Goal: Information Seeking & Learning: Learn about a topic

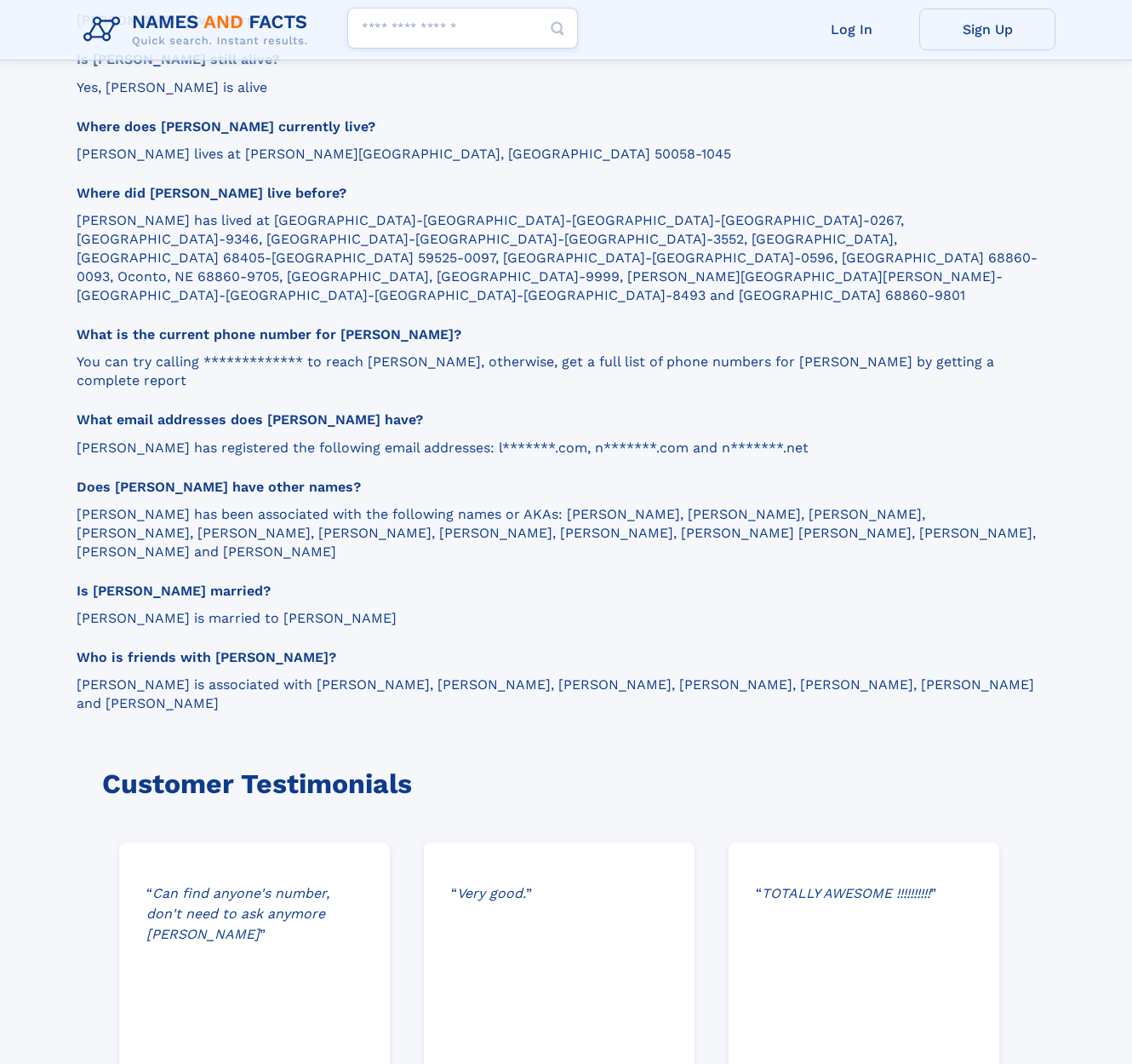
scroll to position [2014, 0]
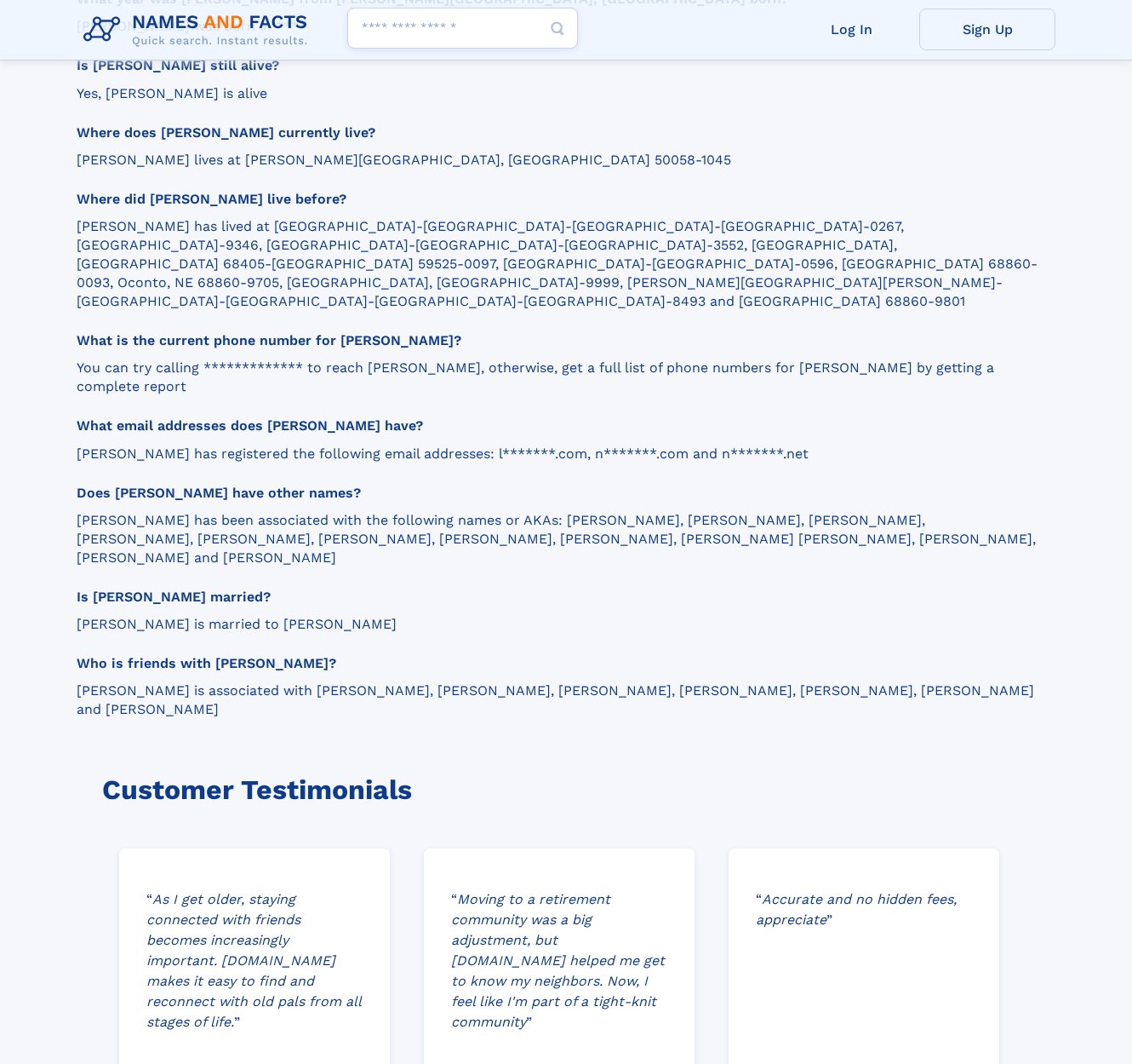
drag, startPoint x: 314, startPoint y: 574, endPoint x: 324, endPoint y: 571, distance: 10.4
click at [314, 681] on p "[PERSON_NAME] is associated with [PERSON_NAME], [PERSON_NAME], [PERSON_NAME], […" at bounding box center [558, 700] width 963 height 37
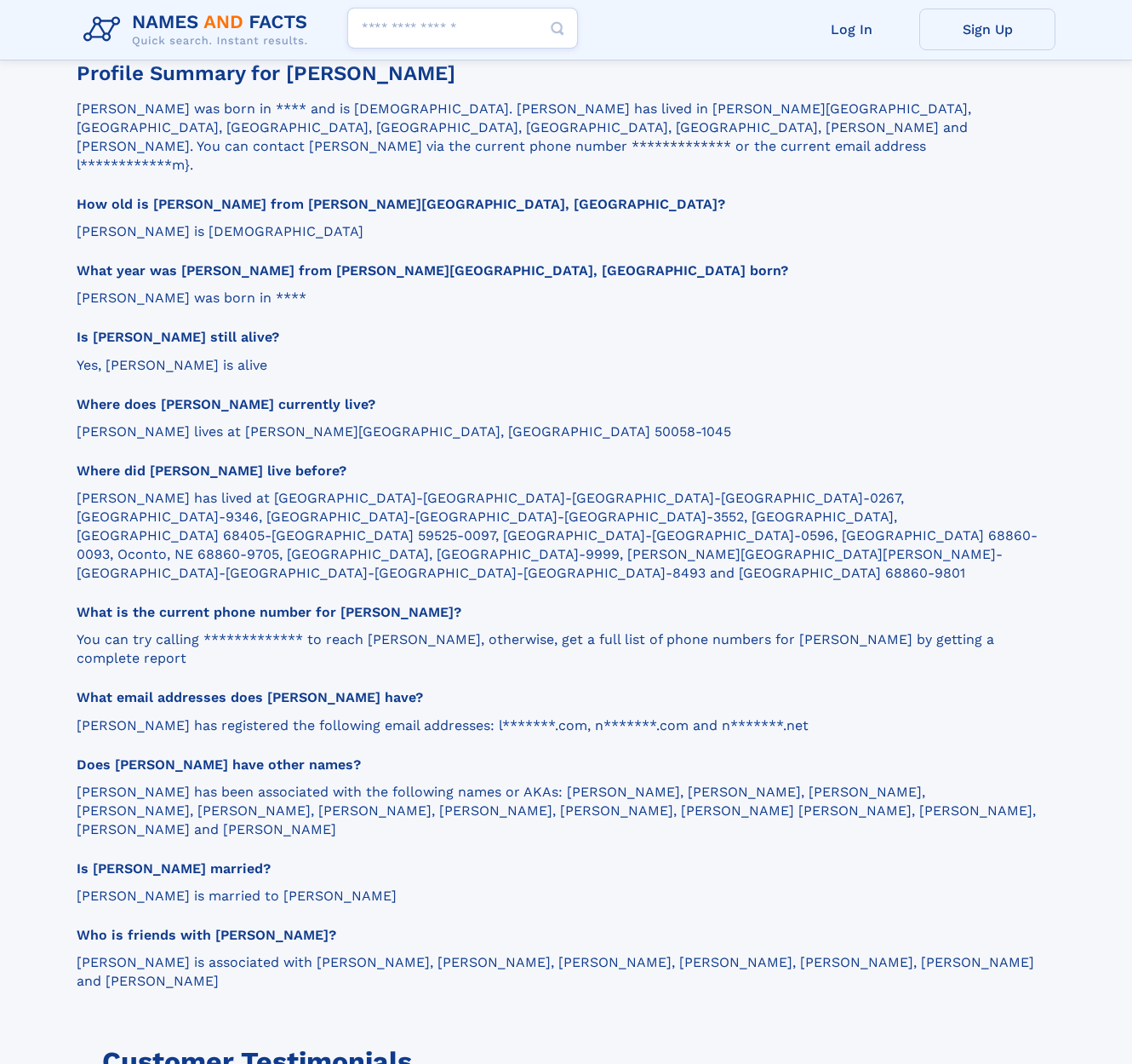
scroll to position [1739, 0]
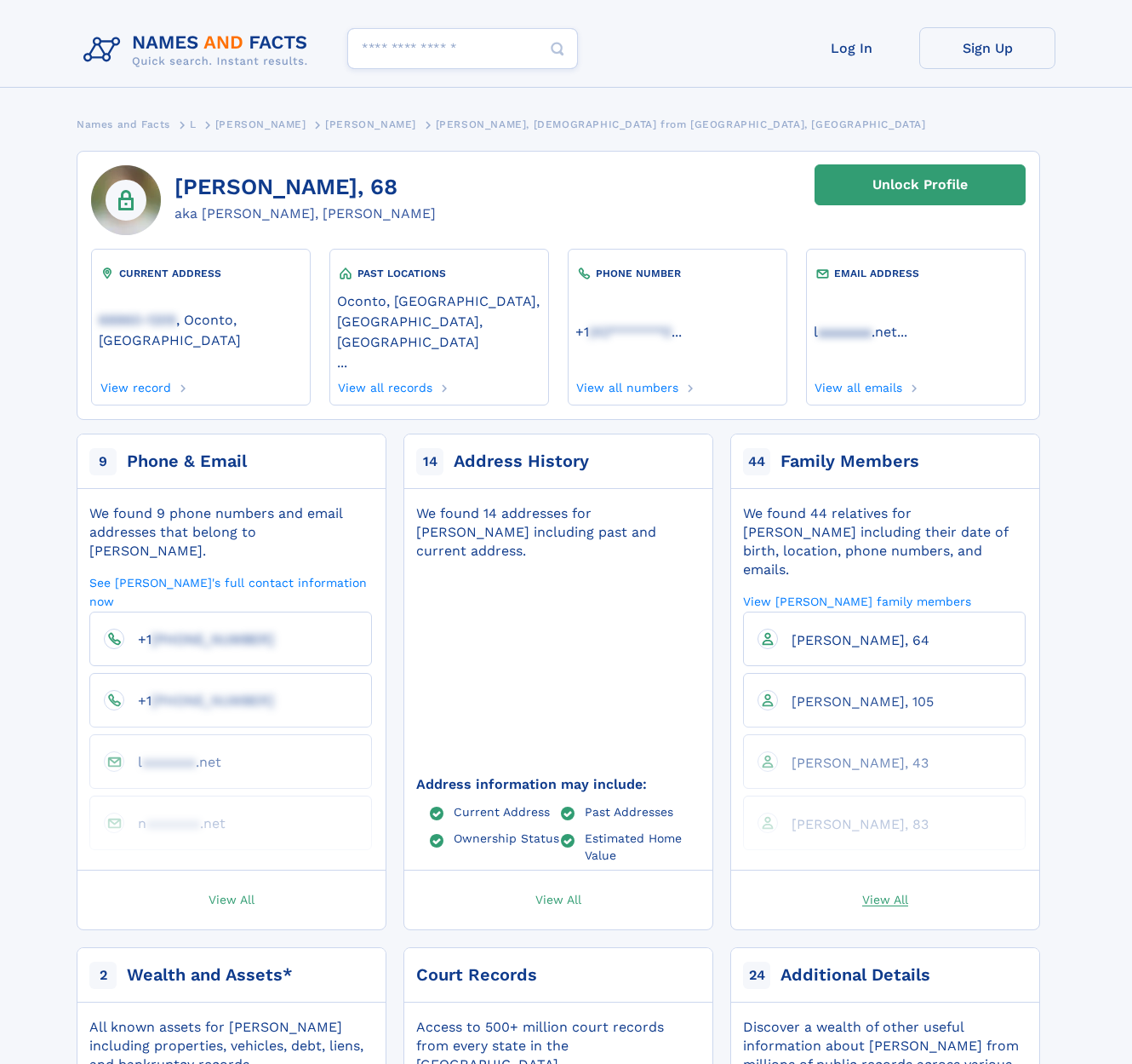
click at [883, 891] on span "View All" at bounding box center [885, 898] width 46 height 15
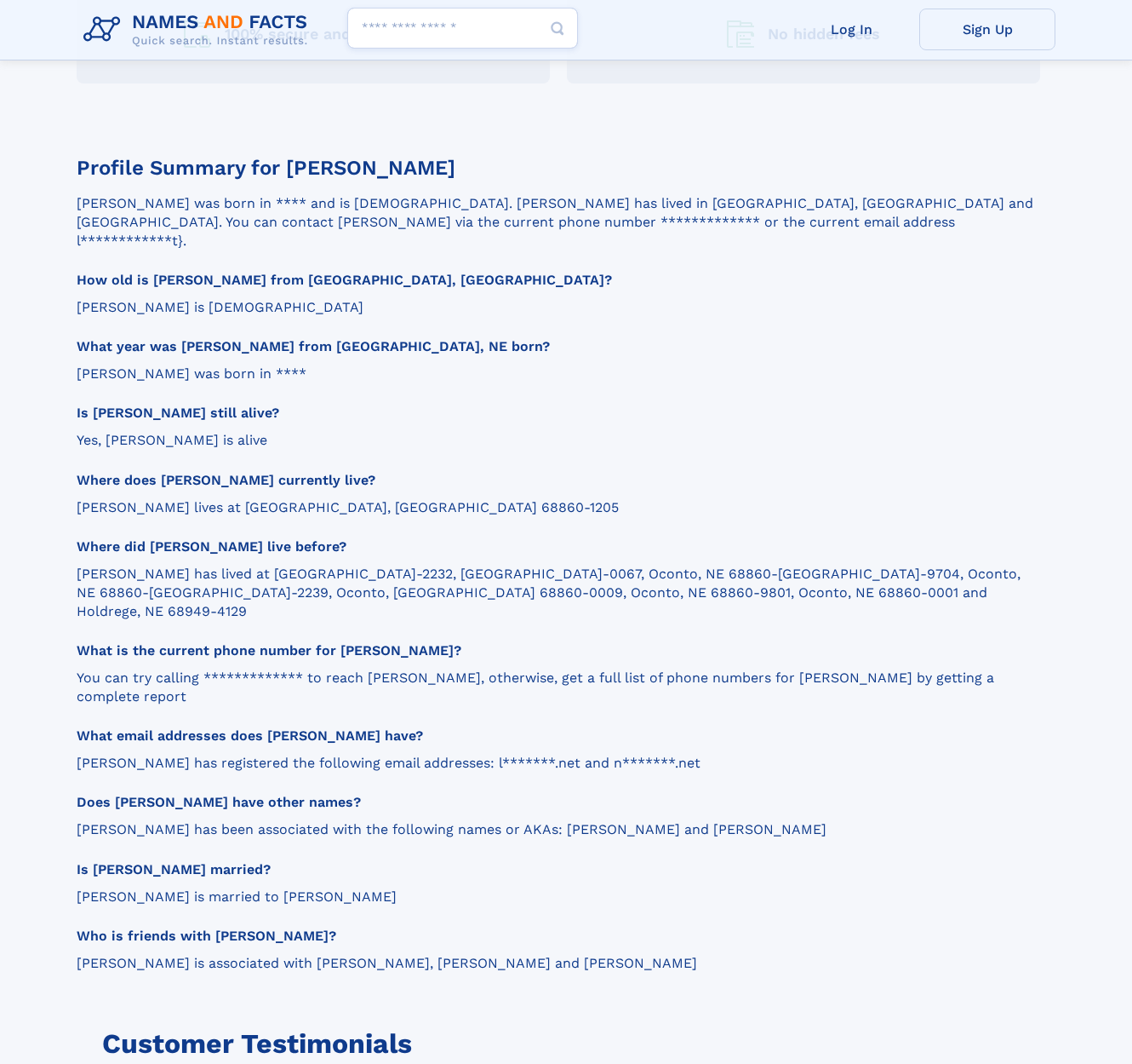
scroll to position [1647, 0]
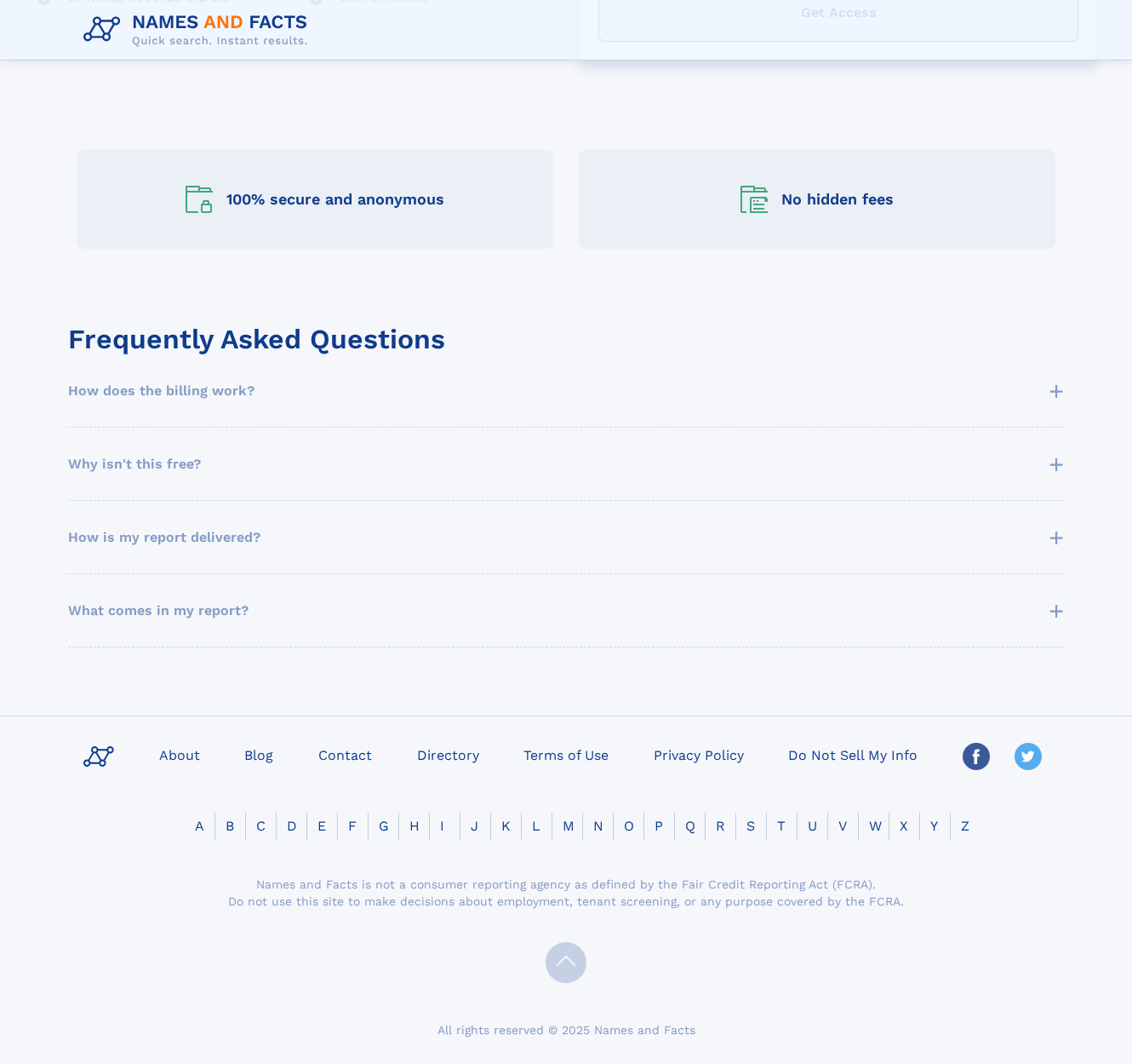
scroll to position [673, 0]
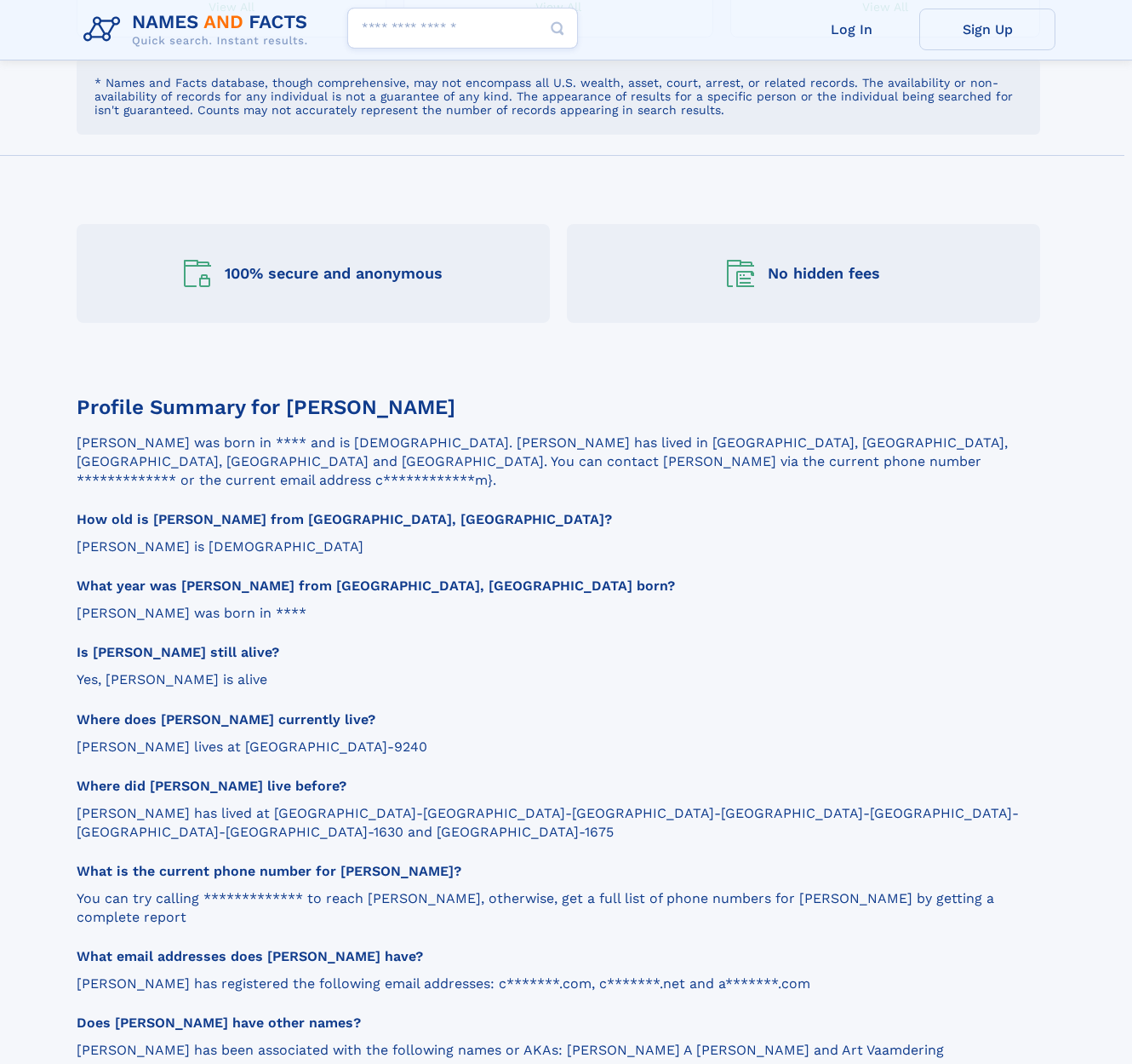
scroll to position [1113, 0]
